Goal: Find contact information: Find contact information

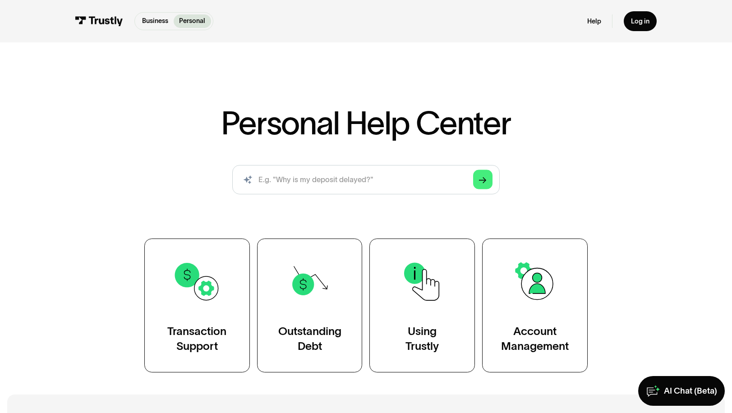
drag, startPoint x: 727, startPoint y: 149, endPoint x: 503, endPoint y: 69, distance: 237.3
click at [726, 148] on div "Personal Help Center AI-powered search ( 1 / 4 ) Type your question and our sma…" at bounding box center [366, 210] width 732 height 325
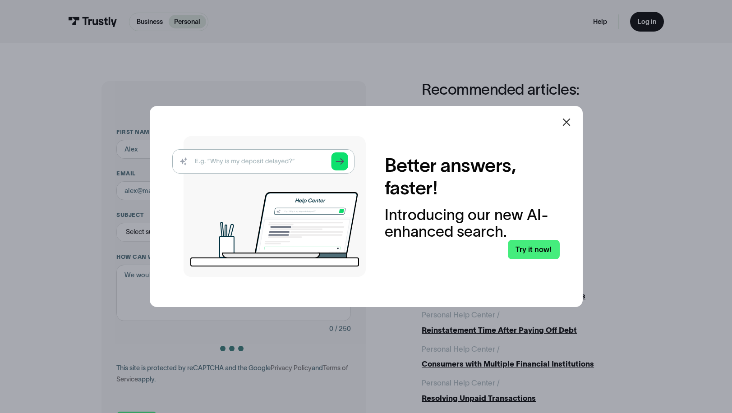
click at [568, 122] on icon at bounding box center [566, 122] width 11 height 11
